Goal: Task Accomplishment & Management: Manage account settings

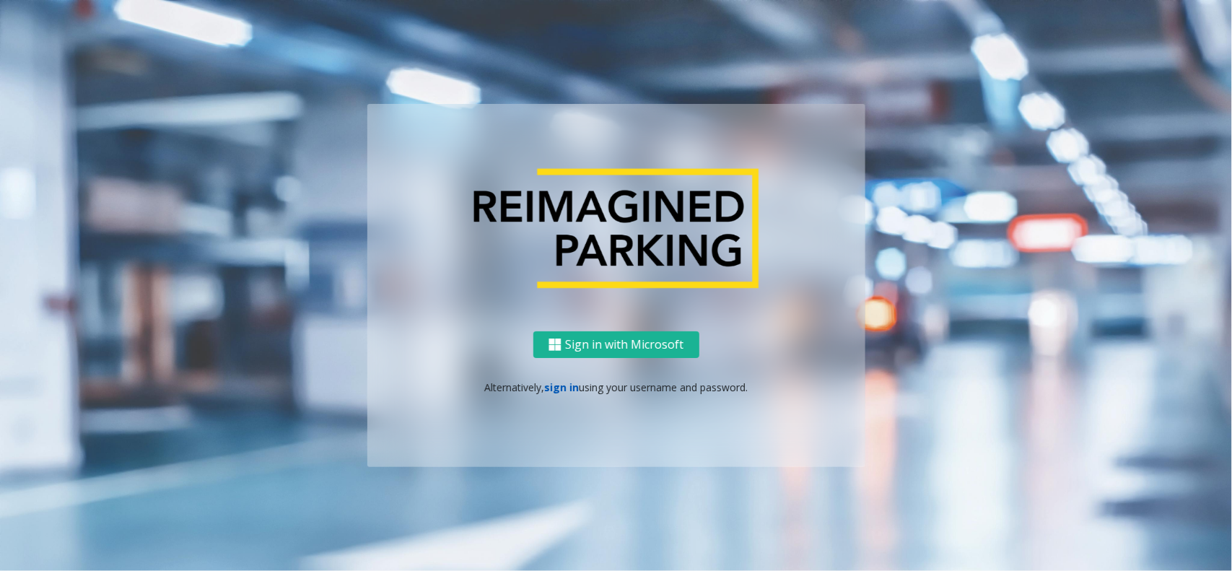
click at [559, 390] on link "sign in" at bounding box center [561, 387] width 35 height 14
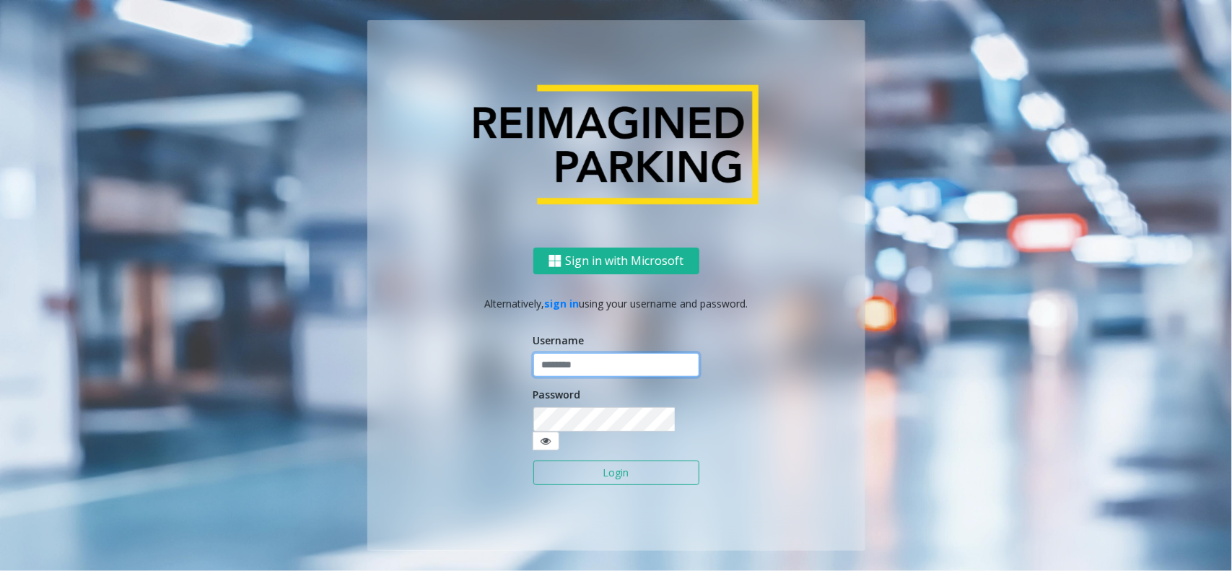
click at [560, 368] on input "text" at bounding box center [616, 365] width 166 height 25
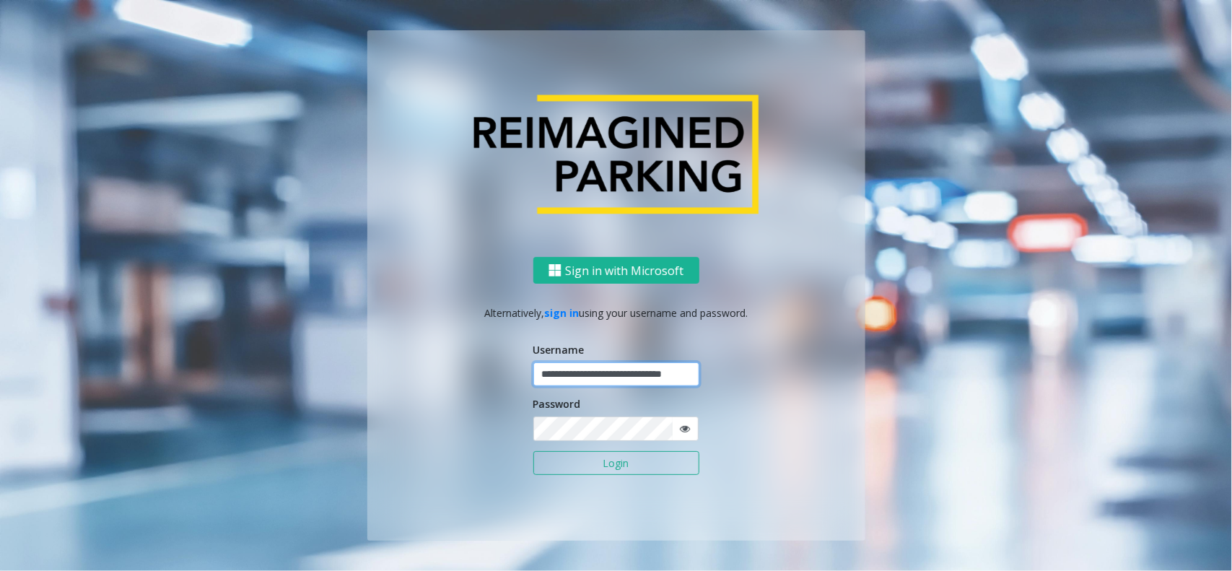
scroll to position [0, 30]
type input "**********"
click at [533, 451] on button "Login" at bounding box center [616, 463] width 166 height 25
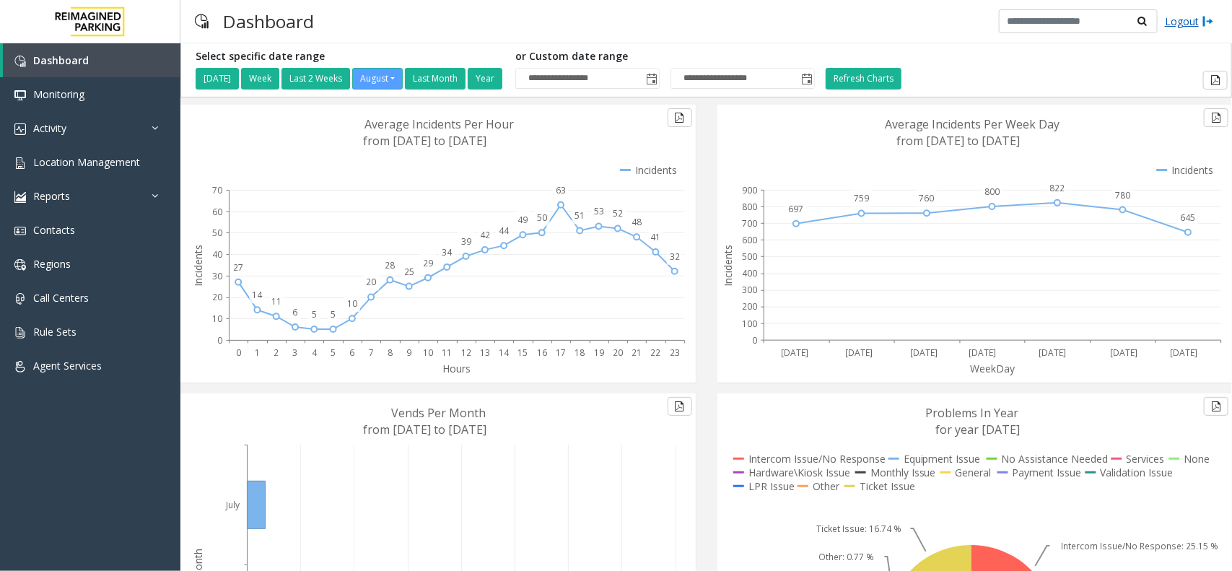
click at [1196, 27] on div "Logout" at bounding box center [1106, 21] width 215 height 25
click at [1198, 26] on link "Logout" at bounding box center [1189, 21] width 49 height 15
